Goal: Task Accomplishment & Management: Manage account settings

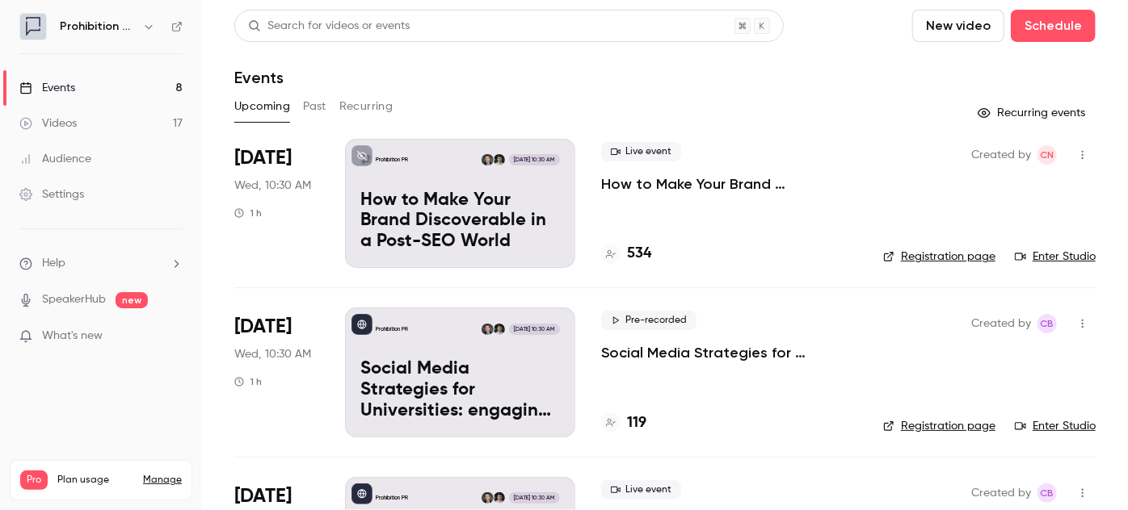
click at [707, 180] on p "How to Make Your Brand Discoverable in a Post-SEO World" at bounding box center [729, 183] width 256 height 19
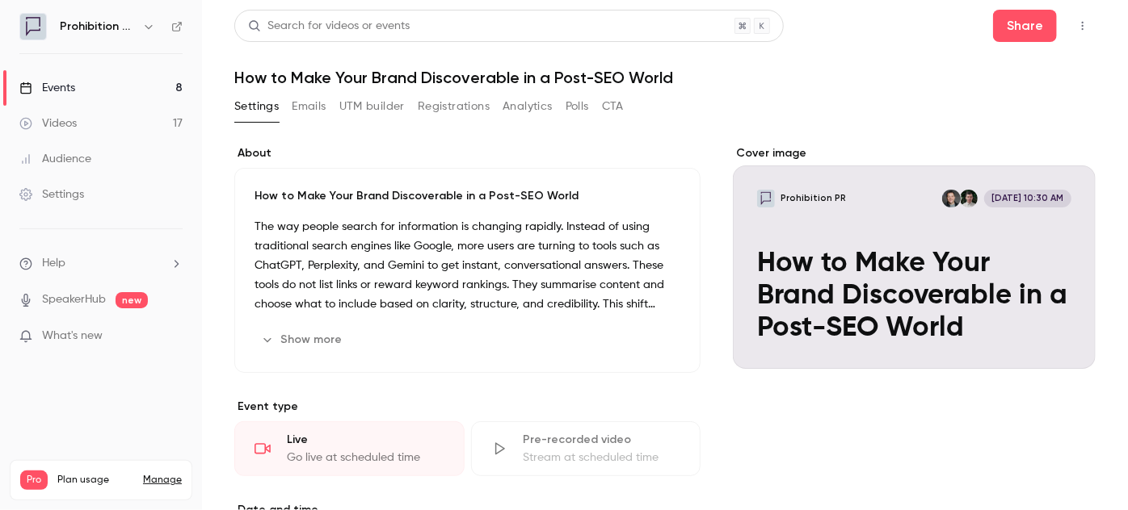
click at [418, 100] on button "Registrations" at bounding box center [454, 107] width 72 height 26
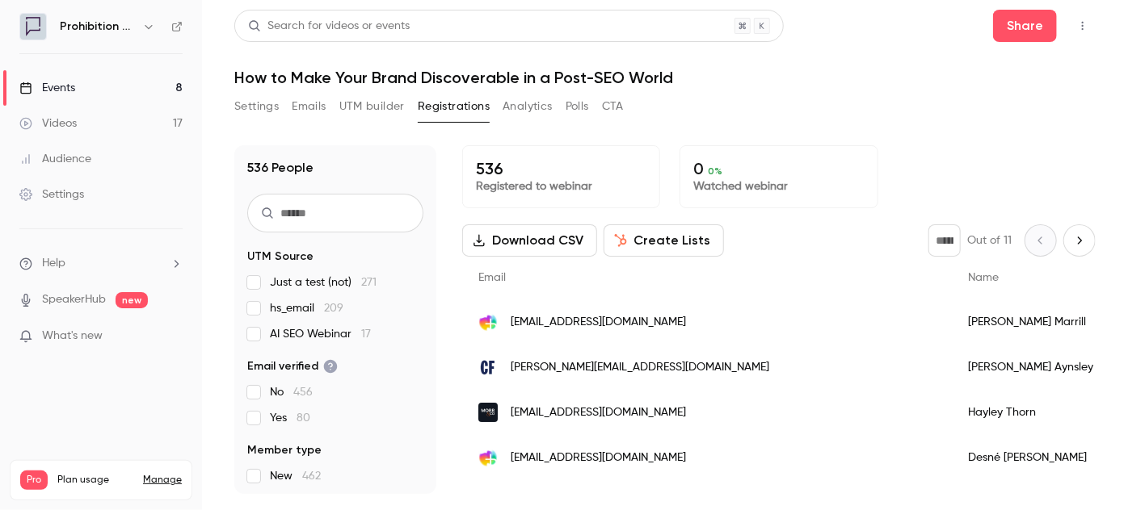
click at [69, 89] on div "Events" at bounding box center [47, 88] width 56 height 16
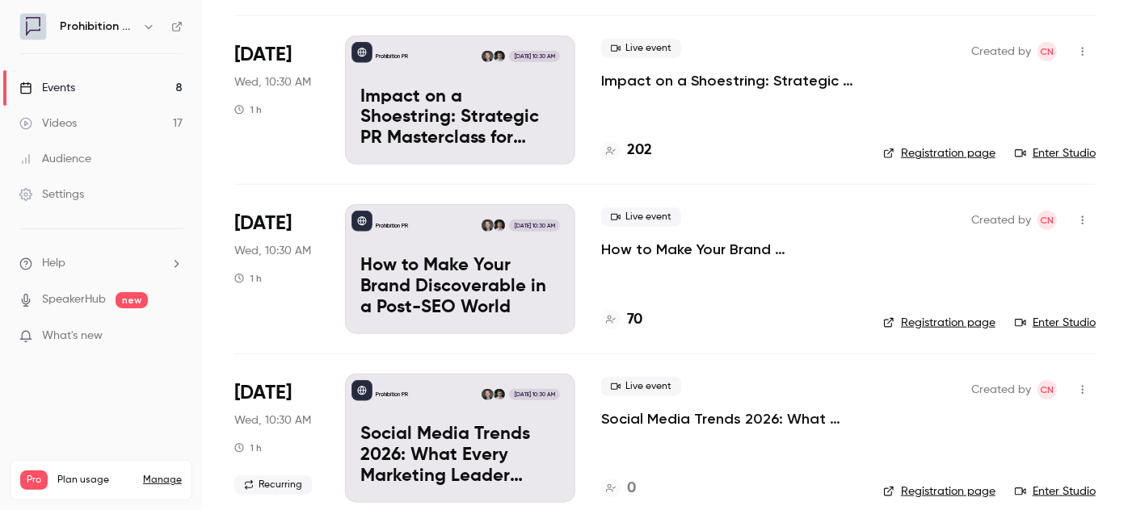
scroll to position [661, 0]
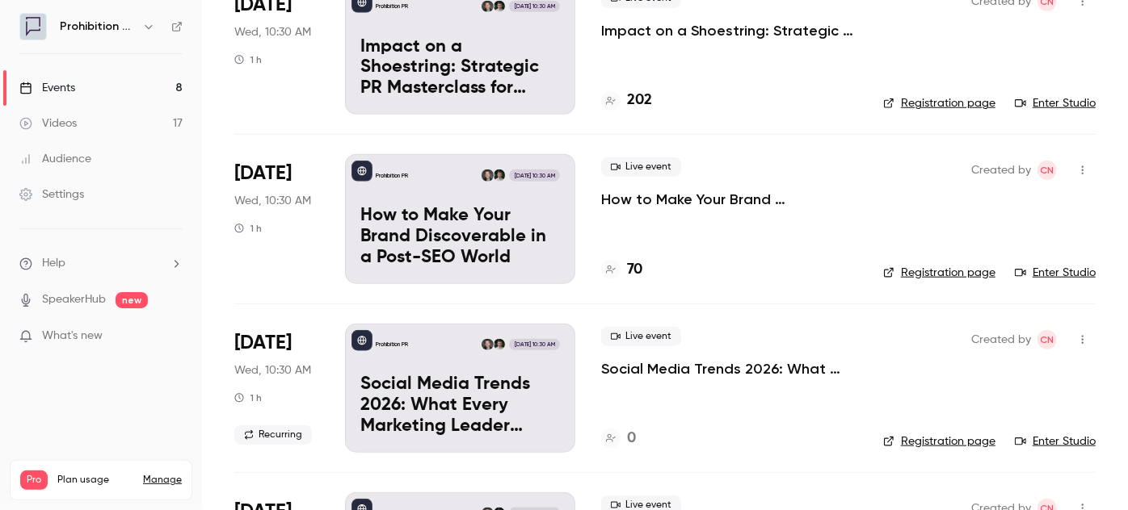
click at [619, 204] on p "How to Make Your Brand Discoverable in a Post-SEO World" at bounding box center [729, 199] width 256 height 19
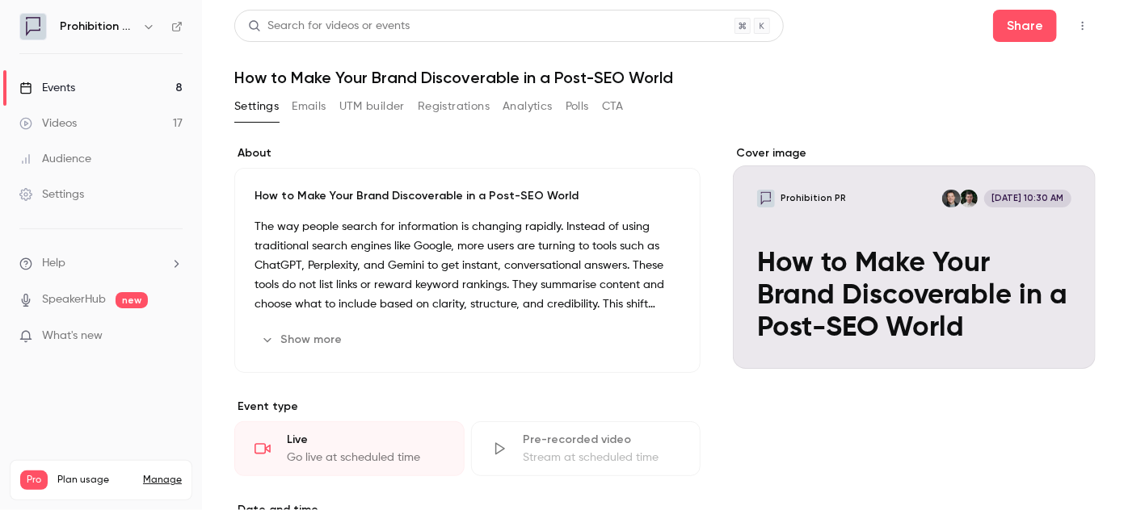
click at [441, 115] on button "Registrations" at bounding box center [454, 107] width 72 height 26
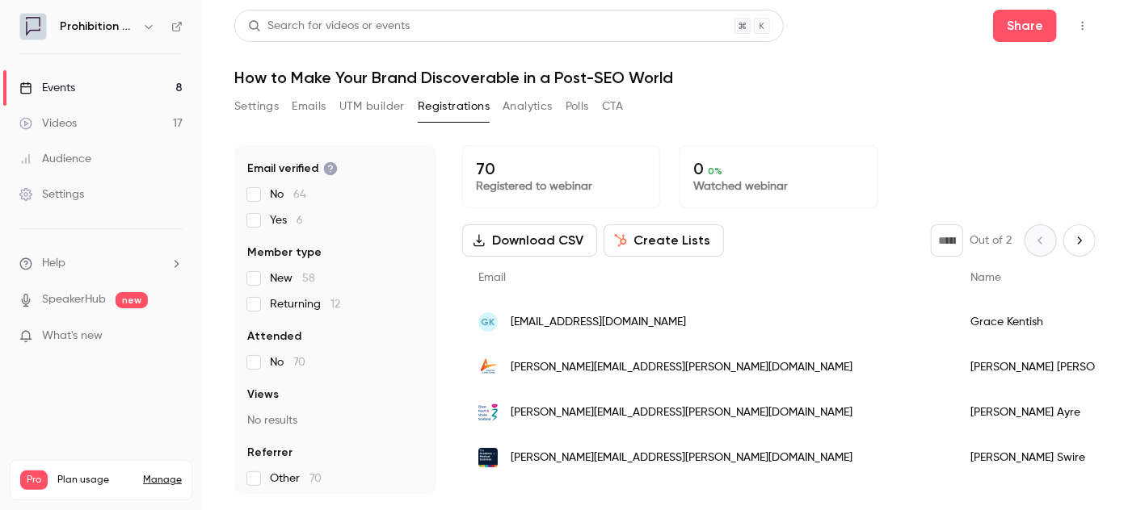
scroll to position [151, 0]
